Goal: Task Accomplishment & Management: Manage account settings

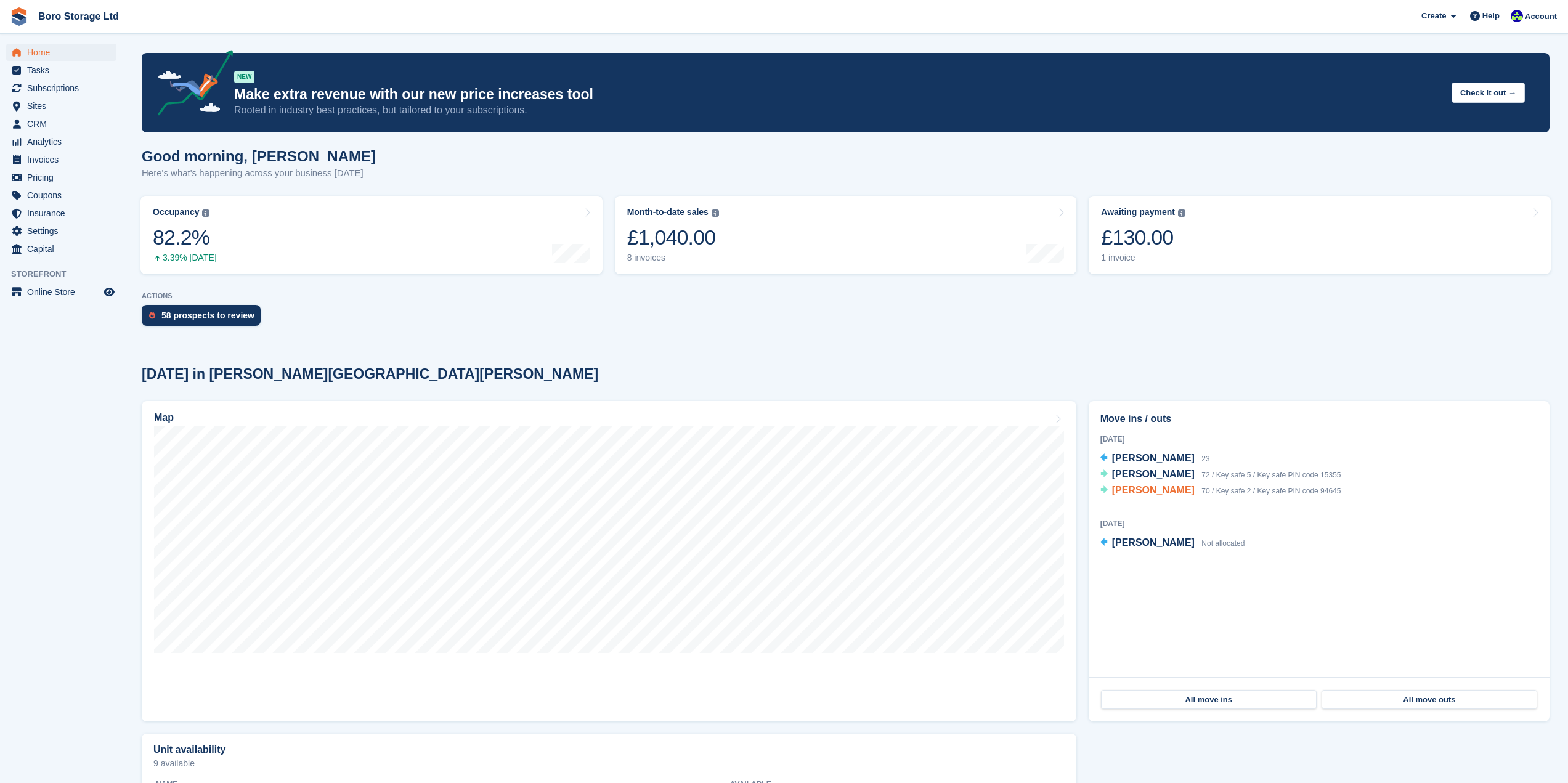
click at [1153, 492] on span "[PERSON_NAME]" at bounding box center [1153, 490] width 82 height 10
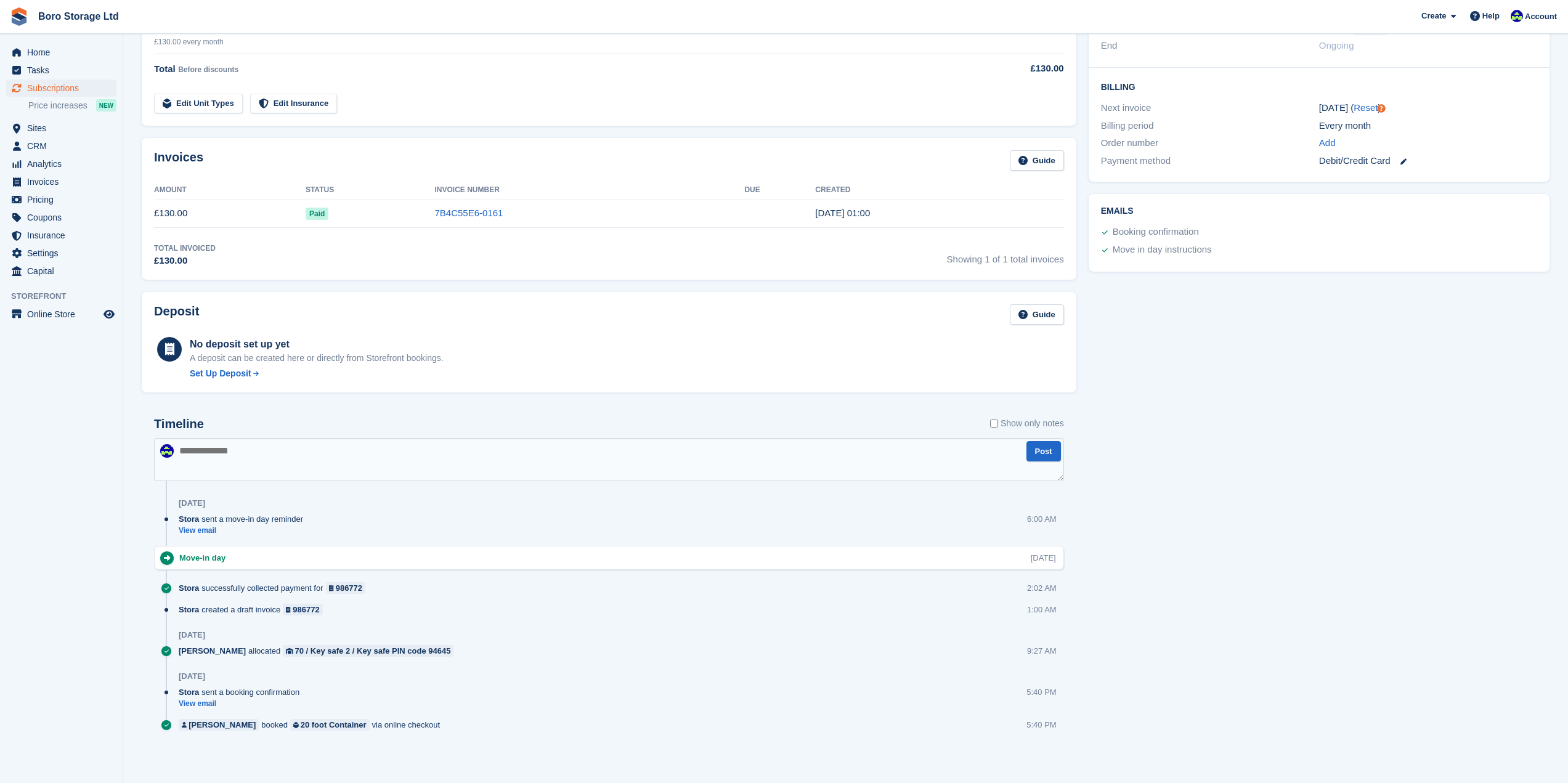
scroll to position [273, 0]
click at [211, 532] on link "View email" at bounding box center [244, 530] width 131 height 10
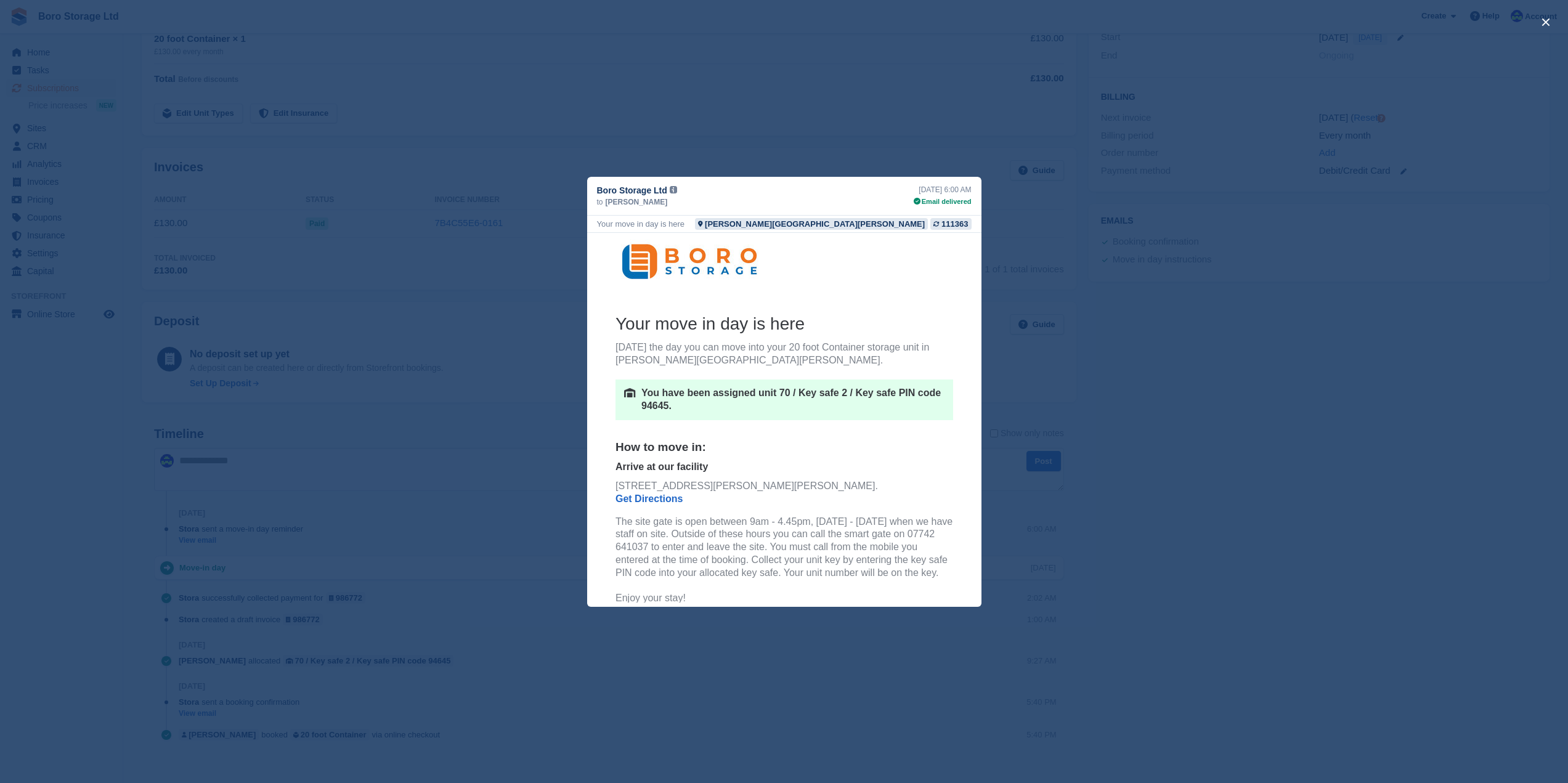
scroll to position [0, 0]
drag, startPoint x: 1182, startPoint y: 423, endPoint x: 922, endPoint y: 559, distance: 293.4
click at [840, 293] on th at bounding box center [784, 264] width 358 height 64
click at [605, 243] on th at bounding box center [784, 264] width 358 height 64
click at [798, 294] on th at bounding box center [784, 264] width 358 height 64
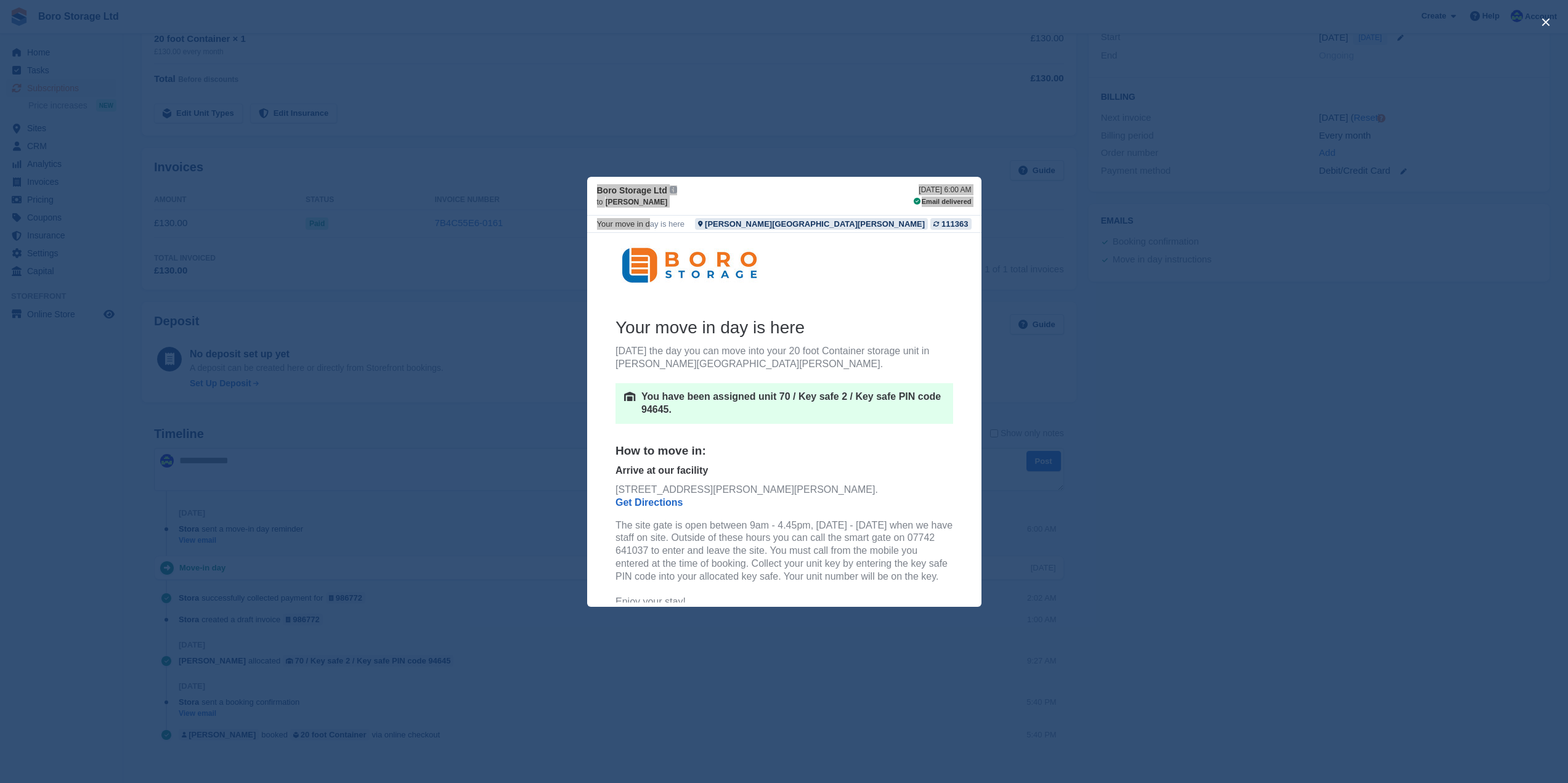
click at [605, 247] on th at bounding box center [784, 264] width 358 height 64
click at [746, 259] on img at bounding box center [689, 264] width 148 height 44
click at [836, 291] on th at bounding box center [784, 264] width 358 height 64
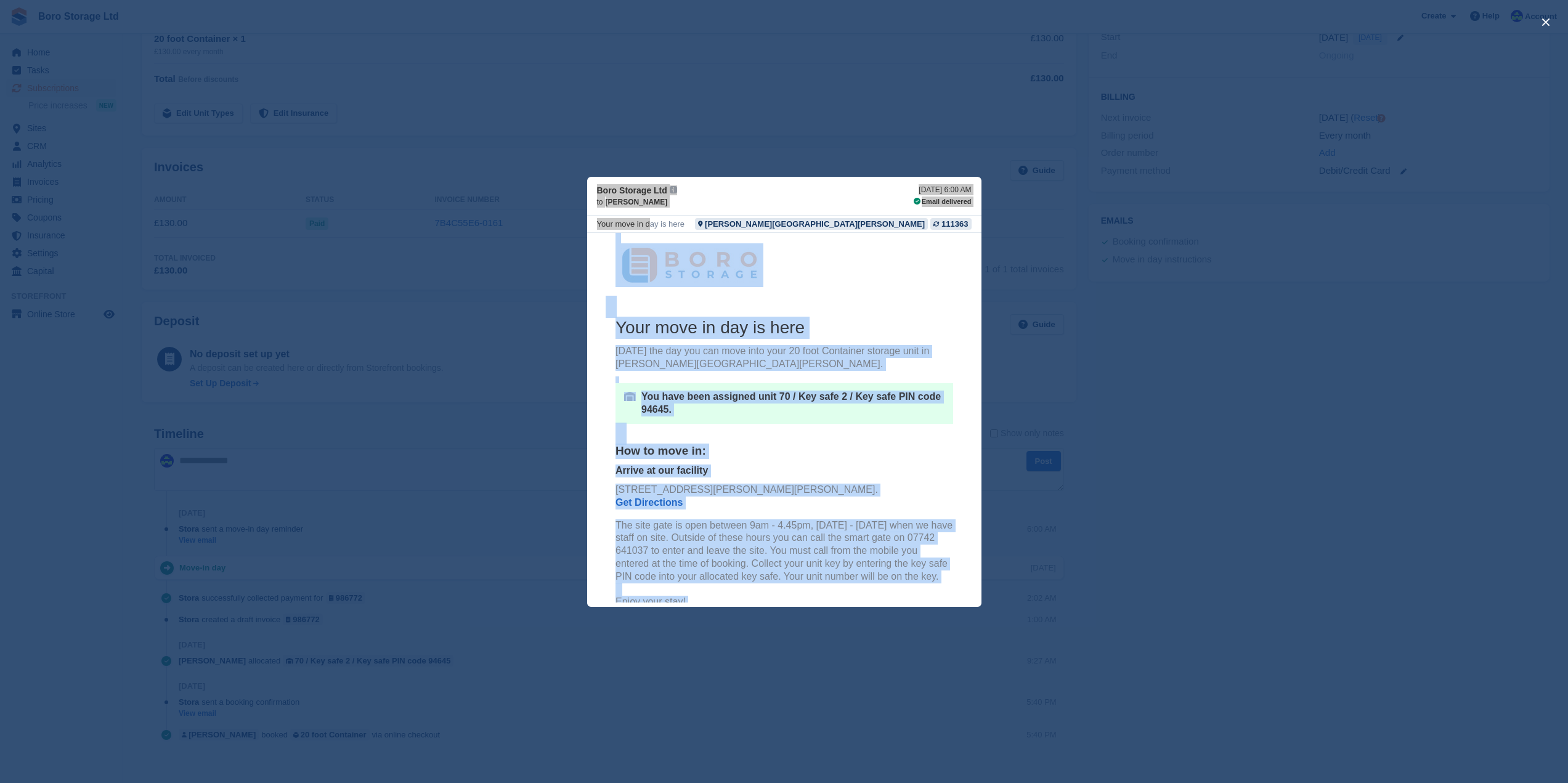
drag, startPoint x: 835, startPoint y: 578, endPoint x: 594, endPoint y: 259, distance: 399.8
click at [594, 259] on center "Your move in day is here Today's the day you can move into your 20 foot Contain…" at bounding box center [784, 482] width 394 height 499
copy center "Your move in day is here Today's the day you can move into your 20 foot Contain…"
click at [945, 274] on link at bounding box center [784, 264] width 338 height 44
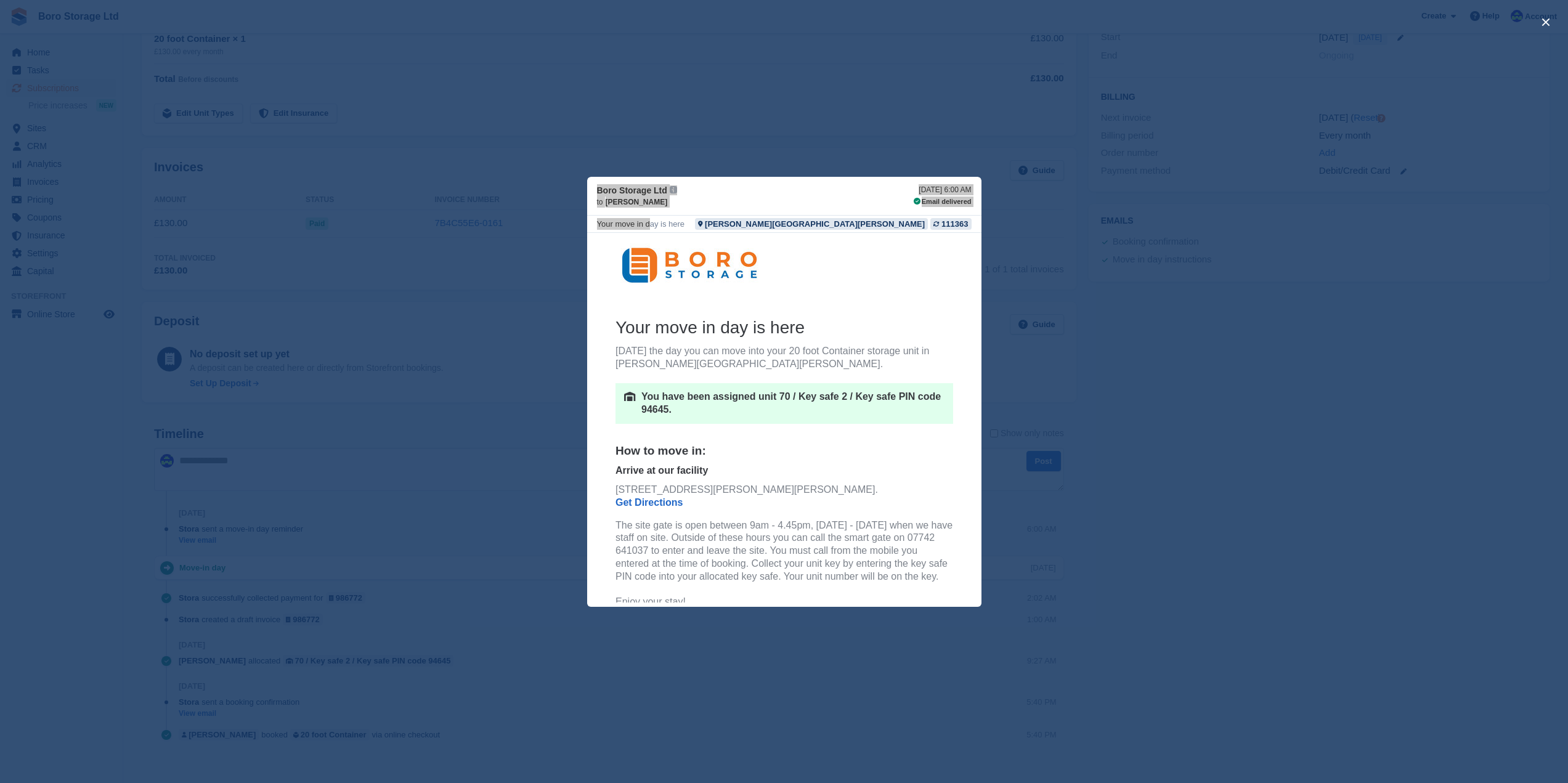
click at [907, 310] on td at bounding box center [784, 306] width 358 height 19
click at [841, 82] on div "close" at bounding box center [784, 392] width 1568 height 783
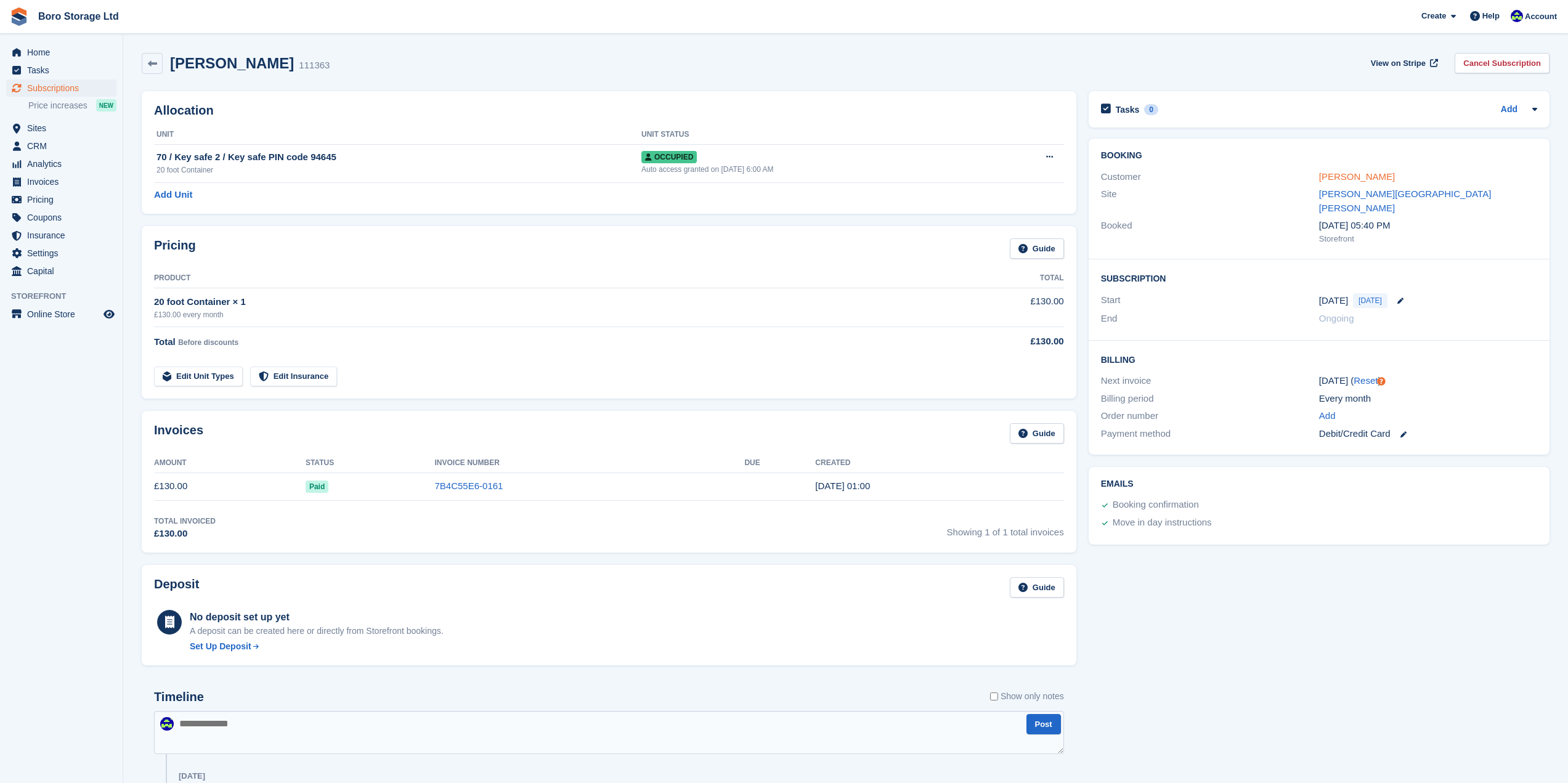
click at [1337, 179] on link "[PERSON_NAME]" at bounding box center [1358, 176] width 76 height 10
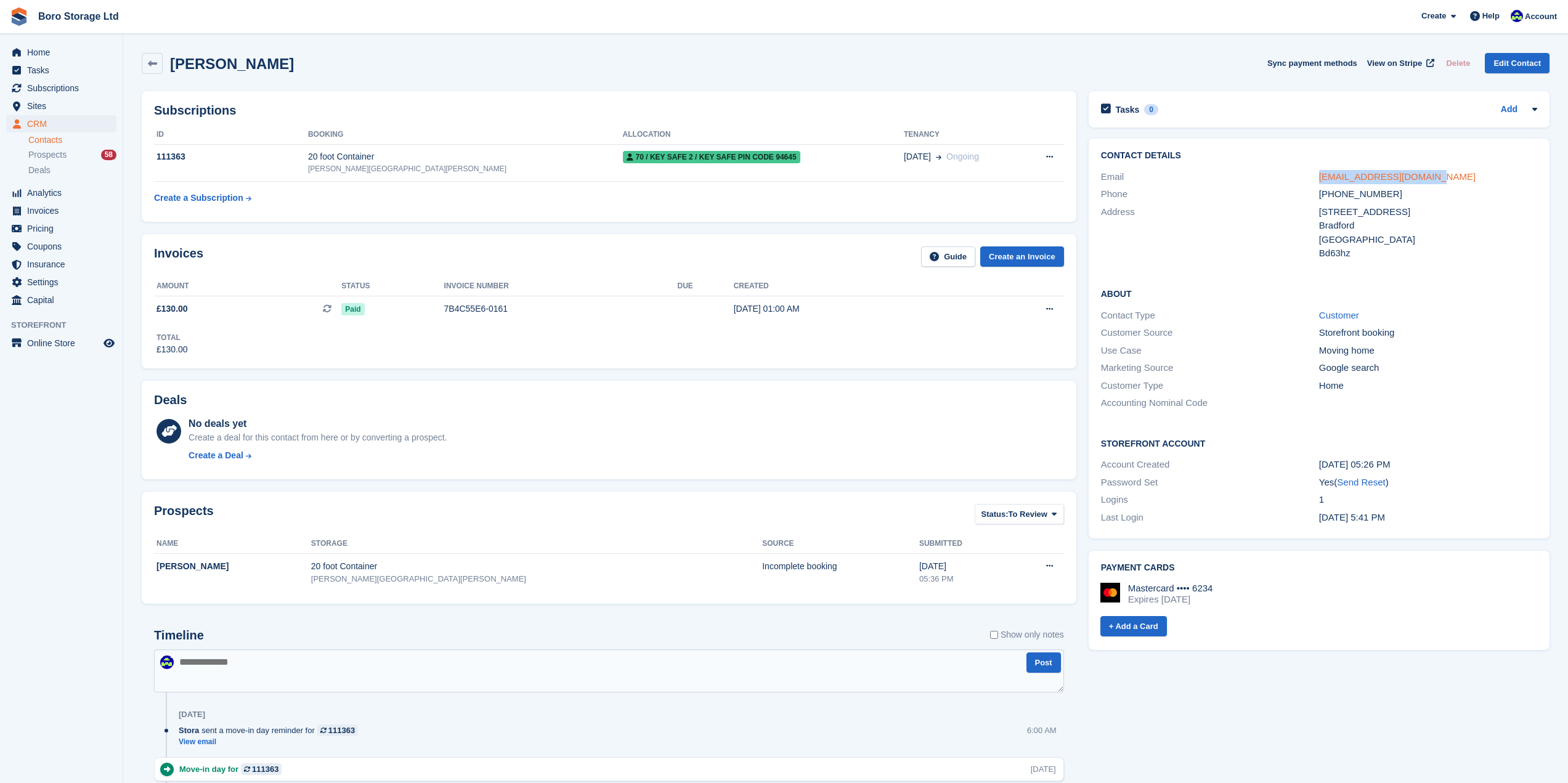
drag, startPoint x: 1309, startPoint y: 170, endPoint x: 1427, endPoint y: 182, distance: 118.6
click at [1427, 182] on div "Email woodwardbilly@gmail.com" at bounding box center [1319, 177] width 437 height 18
copy div "woodwardbilly@gmail.com"
click at [965, 62] on div "William woodward Sync payment methods View on Stripe Delete Edit Contact" at bounding box center [846, 64] width 1408 height 21
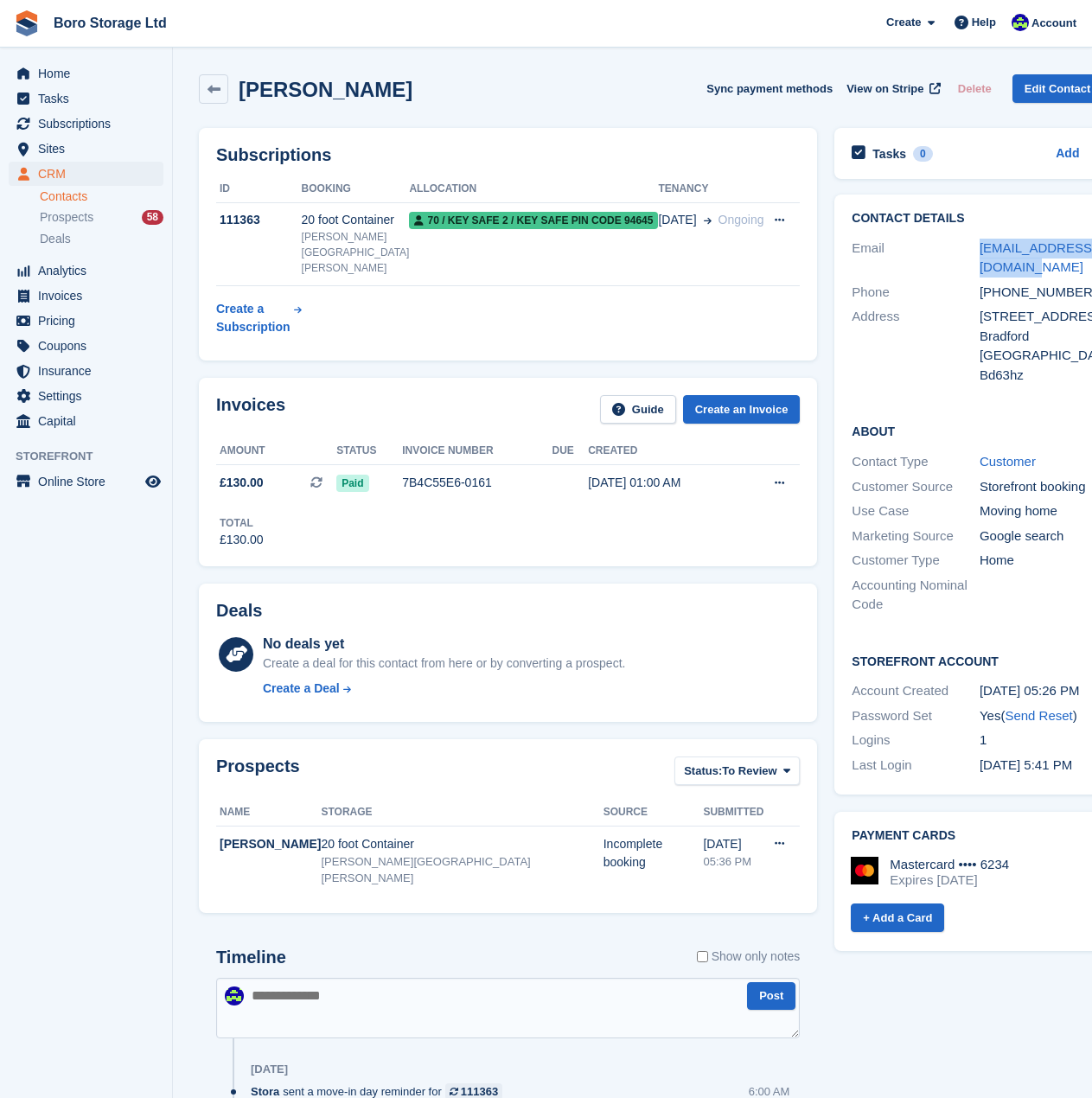
drag, startPoint x: 963, startPoint y: 268, endPoint x: 924, endPoint y: 246, distance: 44.8
click at [924, 246] on div "Email woodwardbilly@gmail.com" at bounding box center [978, 257] width 255 height 44
copy div "woodwardbilly@gmail.com"
click at [1026, 294] on div "+447947150704" at bounding box center [1043, 292] width 128 height 19
click at [1015, 91] on link "Edit Contact" at bounding box center [1058, 88] width 91 height 28
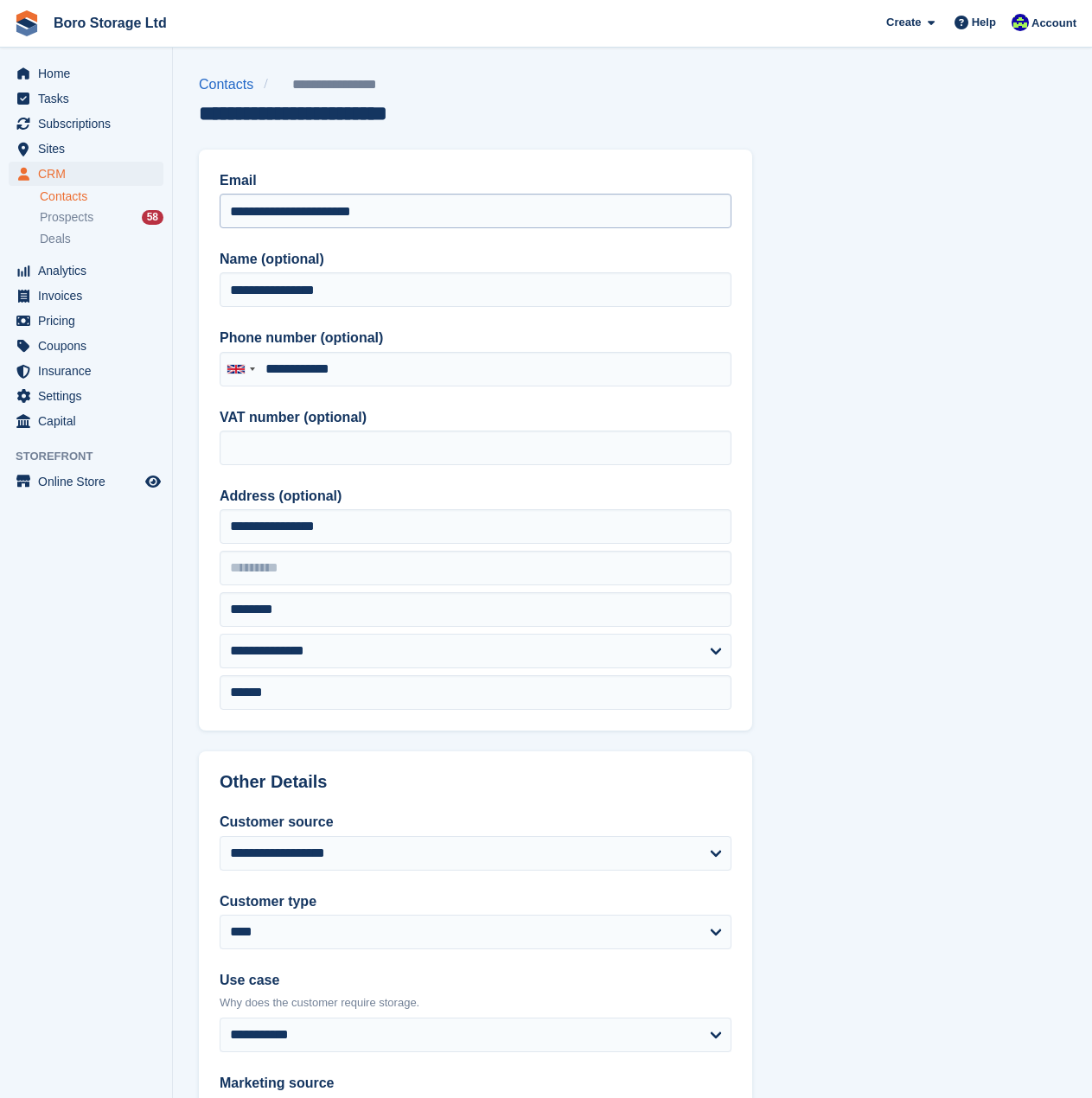
drag, startPoint x: 416, startPoint y: 188, endPoint x: 324, endPoint y: 205, distance: 93.6
click at [324, 205] on div "**********" at bounding box center [475, 199] width 512 height 58
drag, startPoint x: 335, startPoint y: 214, endPoint x: 21, endPoint y: 233, distance: 314.6
click at [21, 233] on div "Home Tasks Subscriptions Subscriptions Subscriptions Price increases NEW Price …" at bounding box center [546, 737] width 1092 height 1474
paste input "*****"
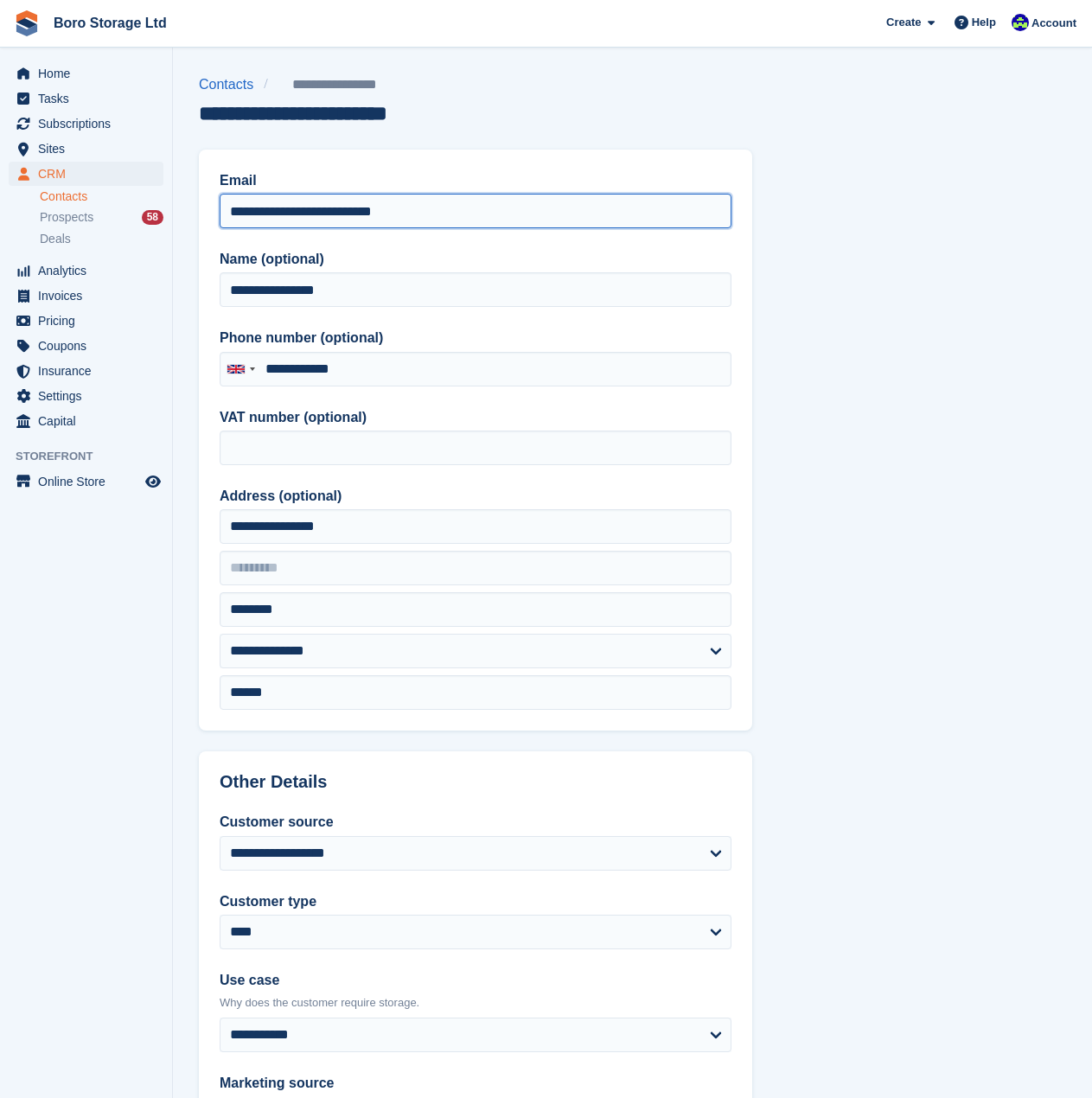
click at [233, 208] on input "**********" at bounding box center [475, 211] width 512 height 35
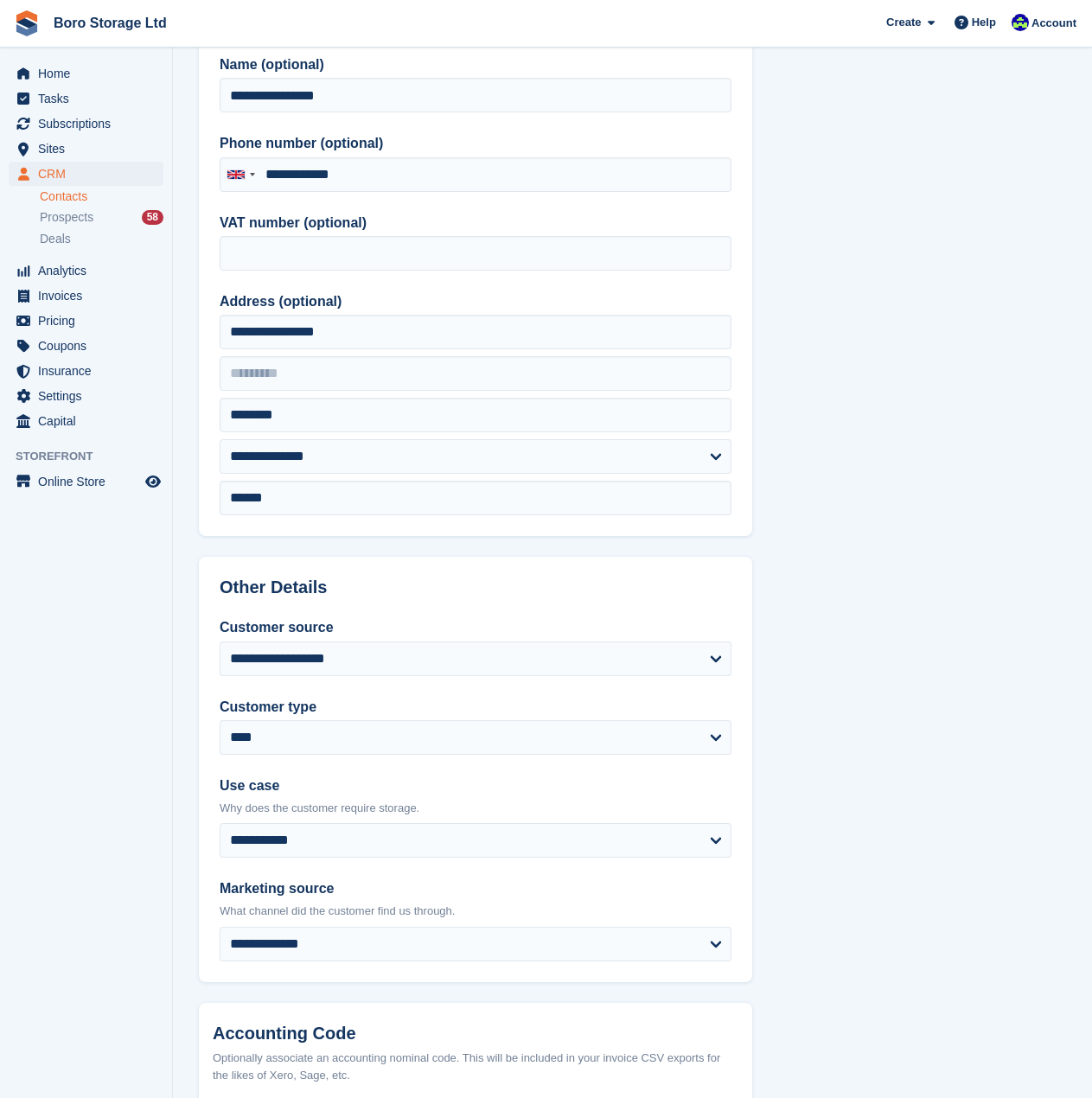
scroll to position [376, 0]
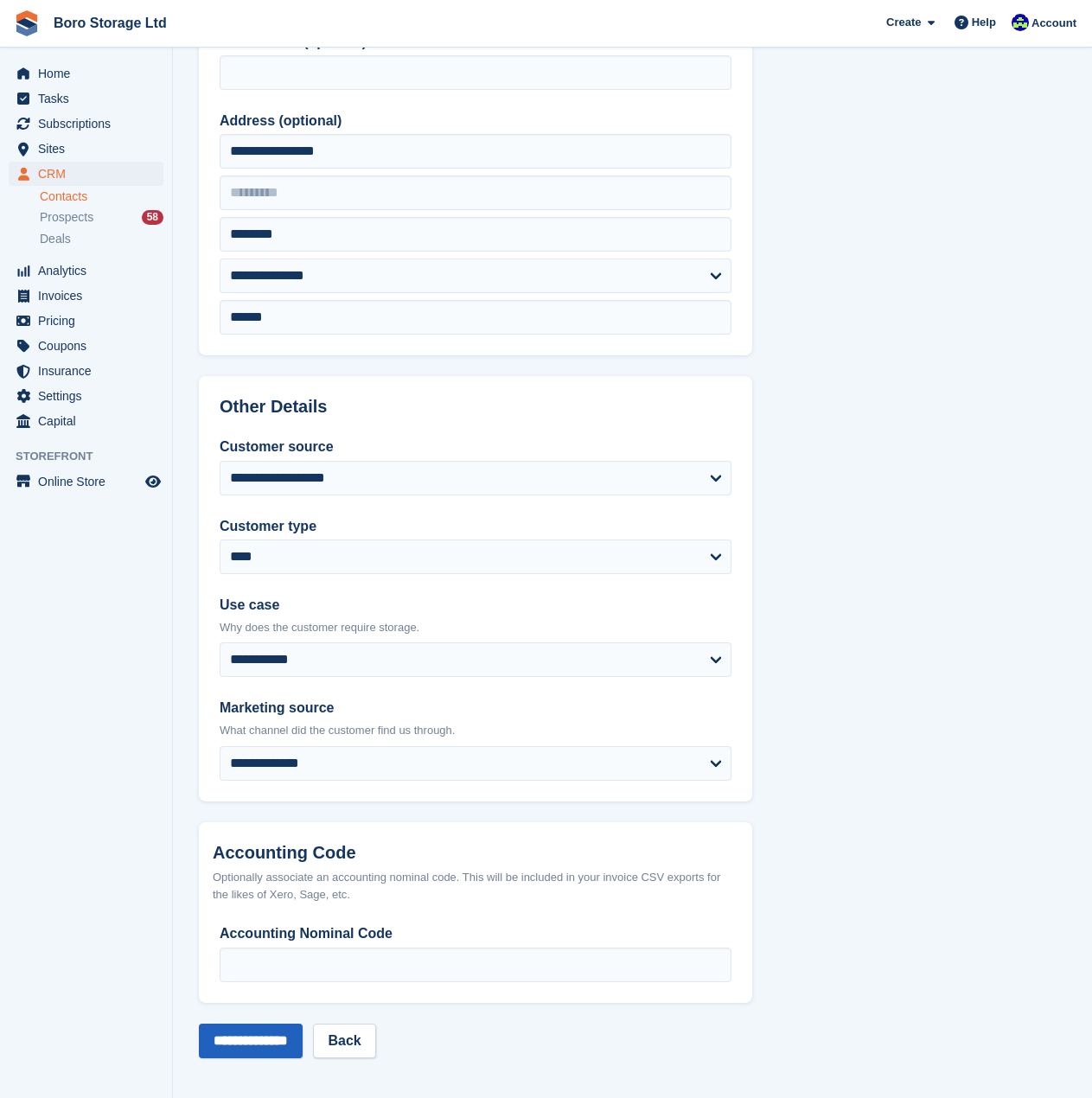
type input "**********"
click at [269, 1043] on input "**********" at bounding box center [250, 1041] width 104 height 35
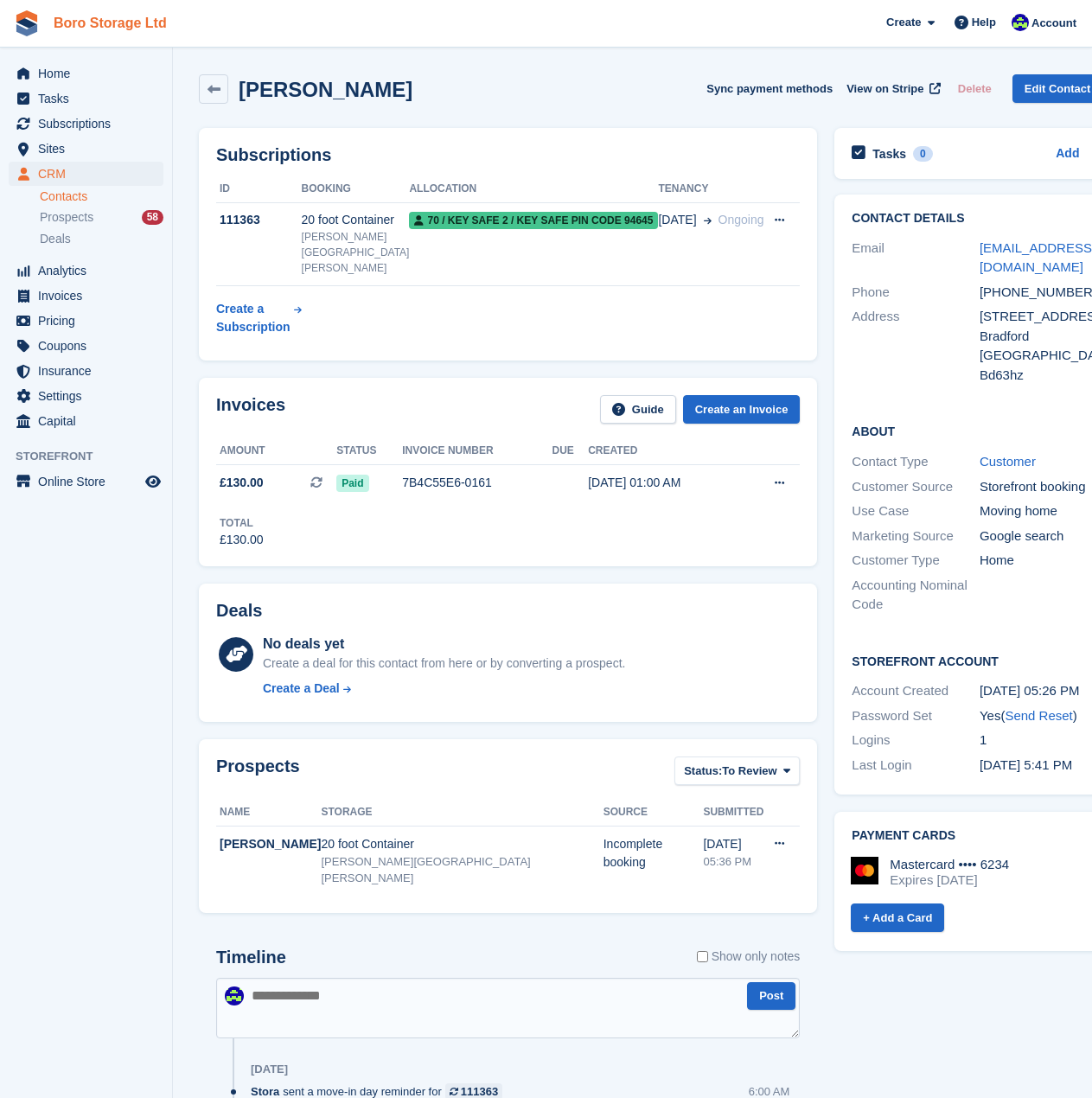
click at [71, 22] on link "Boro Storage Ltd" at bounding box center [110, 22] width 127 height 28
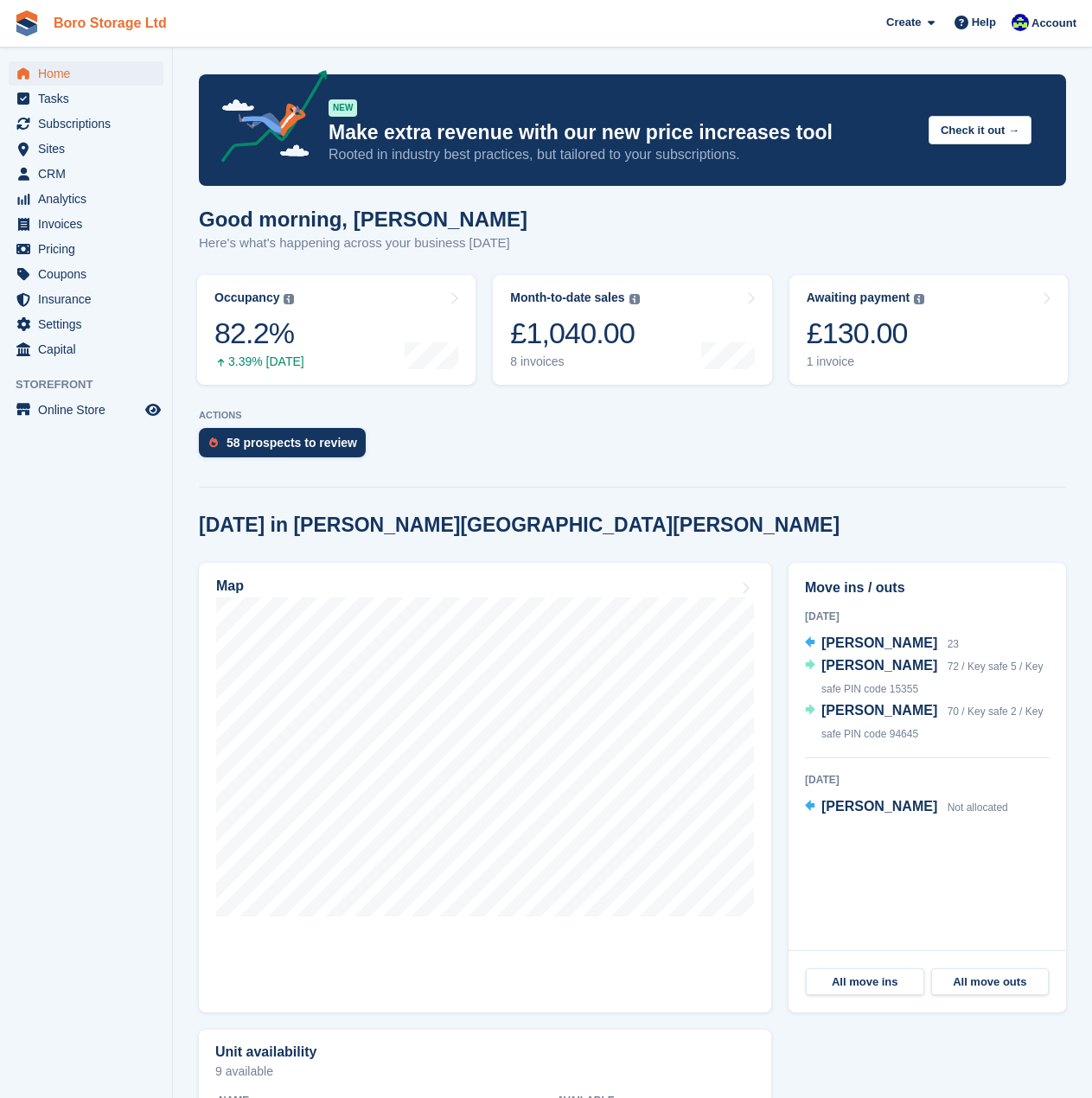
click at [93, 22] on link "Boro Storage Ltd" at bounding box center [110, 22] width 127 height 28
